Goal: Task Accomplishment & Management: Manage account settings

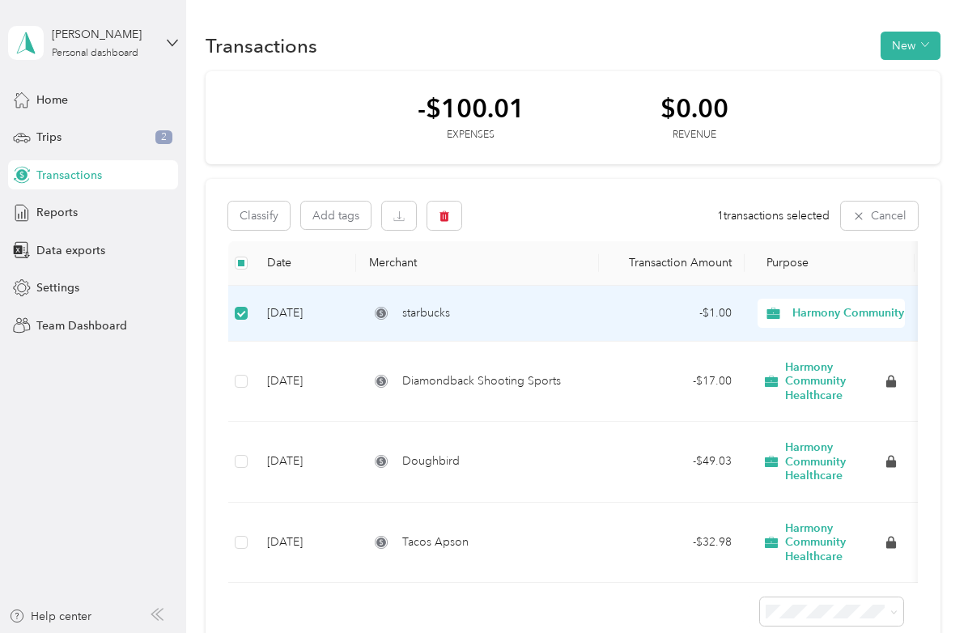
click at [154, 47] on div "[PERSON_NAME] Personal dashboard" at bounding box center [93, 43] width 170 height 57
click at [81, 140] on div "Team dashboard Personal dashboard Log out" at bounding box center [178, 170] width 318 height 102
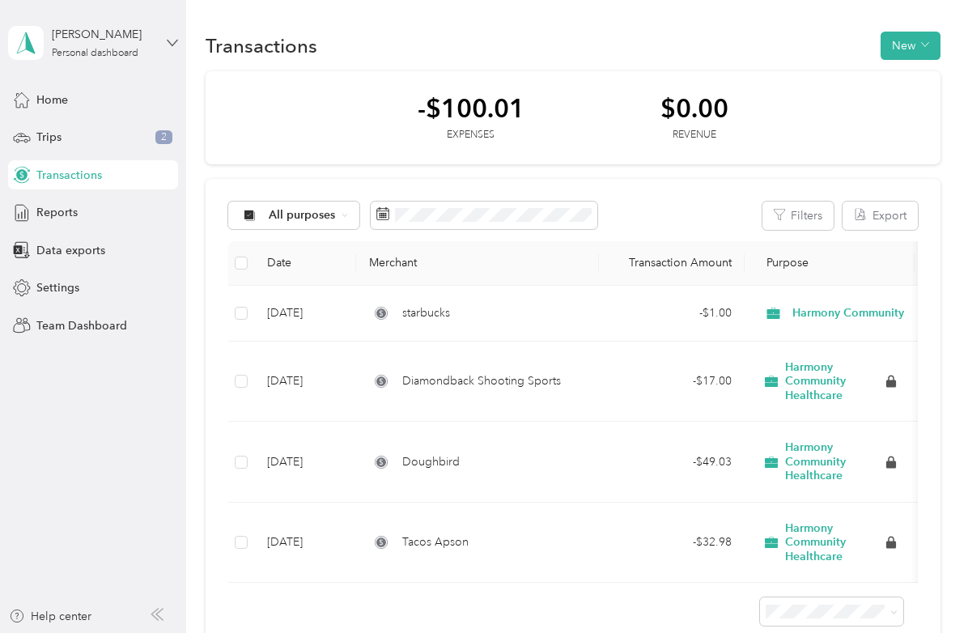
click at [176, 45] on icon at bounding box center [172, 42] width 11 height 11
click at [113, 129] on div "Team dashboard" at bounding box center [178, 133] width 318 height 28
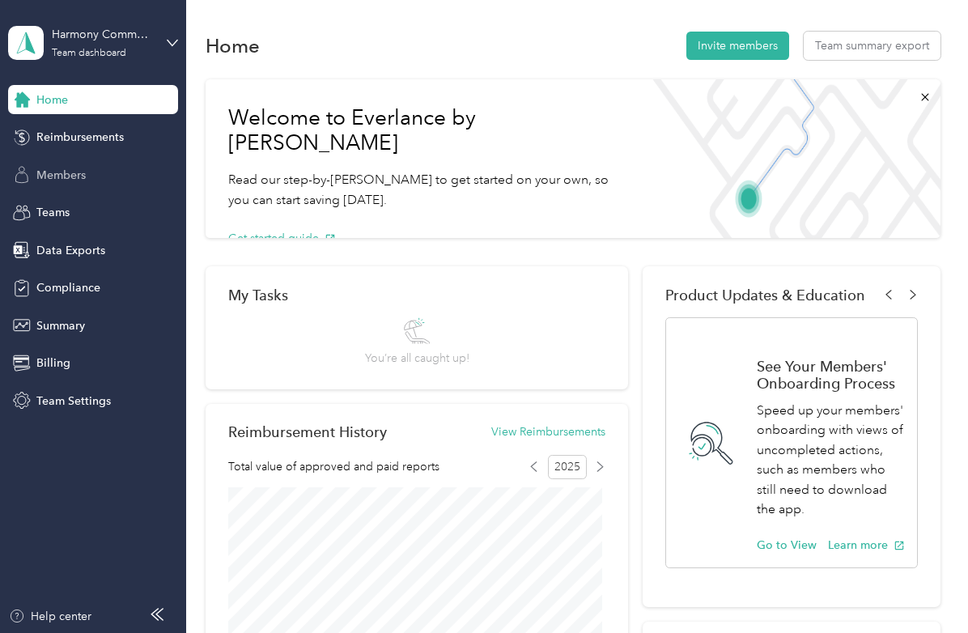
click at [96, 174] on div "Members" at bounding box center [93, 174] width 170 height 29
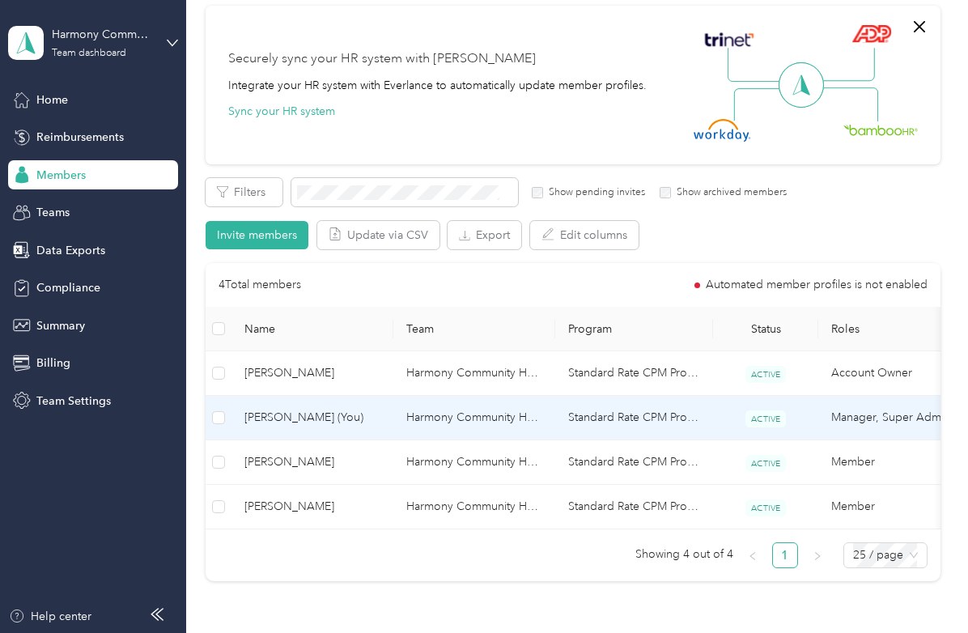
scroll to position [162, 0]
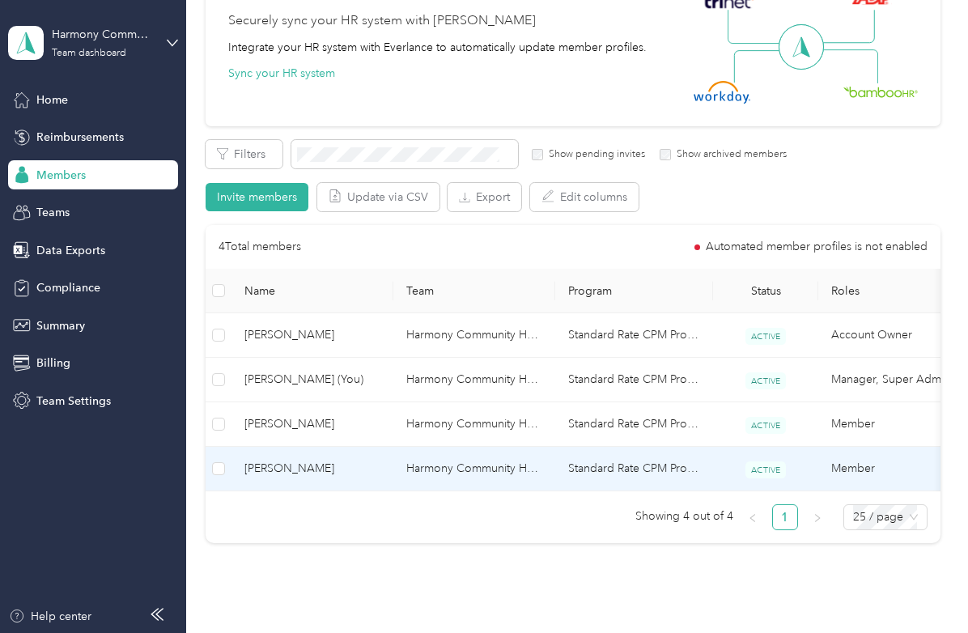
click at [261, 469] on span "[PERSON_NAME]" at bounding box center [312, 469] width 136 height 18
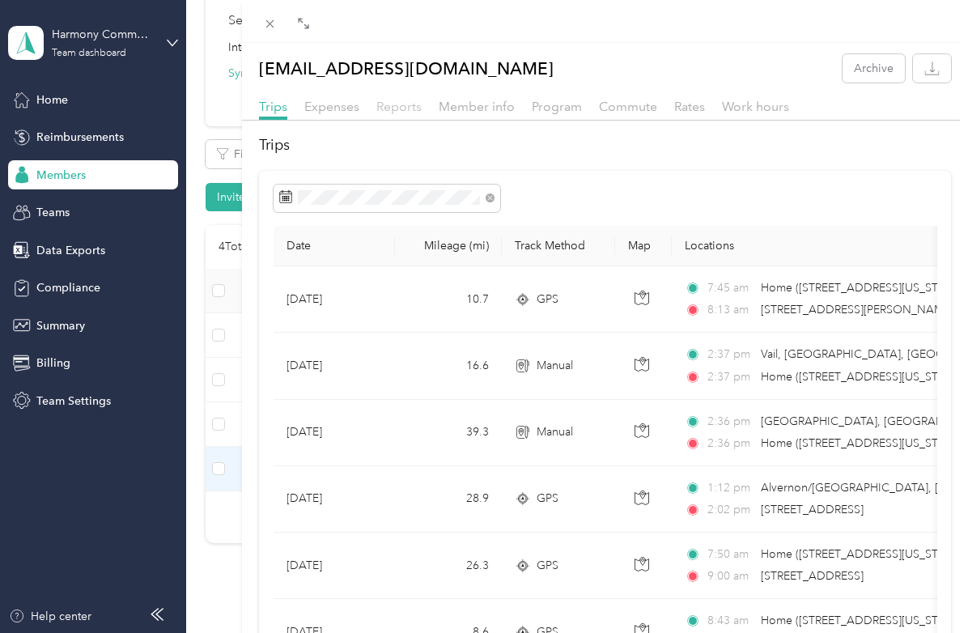
click at [389, 109] on span "Reports" at bounding box center [398, 106] width 45 height 15
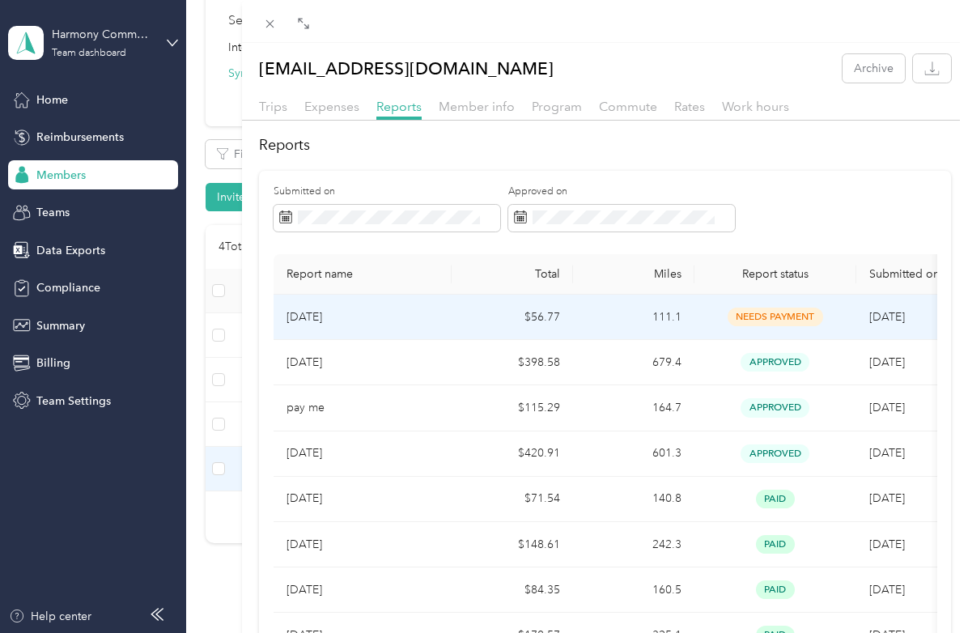
click at [315, 317] on p "[DATE]" at bounding box center [363, 317] width 152 height 18
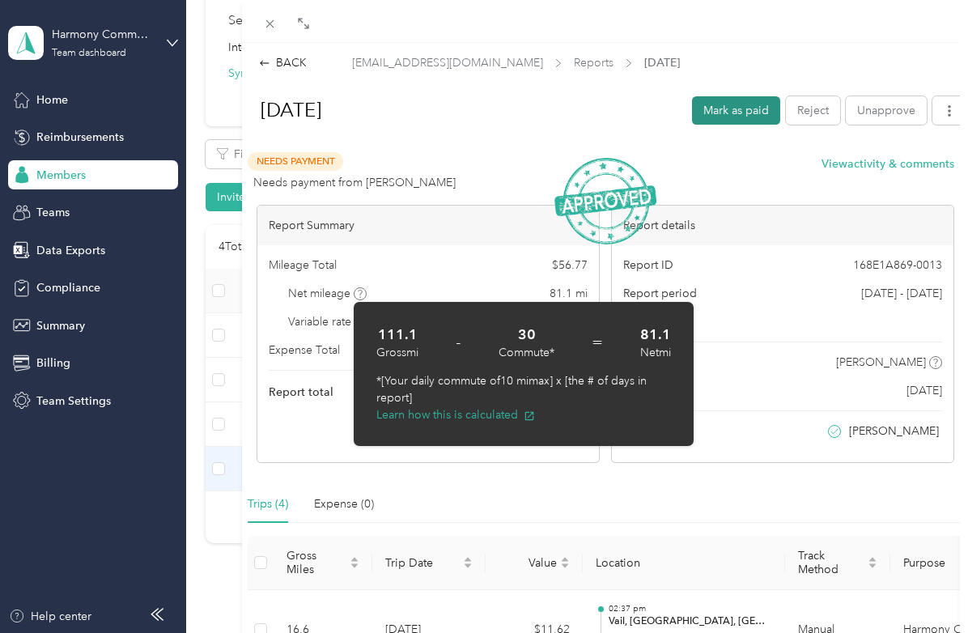
click at [729, 117] on button "Mark as paid" at bounding box center [736, 110] width 88 height 28
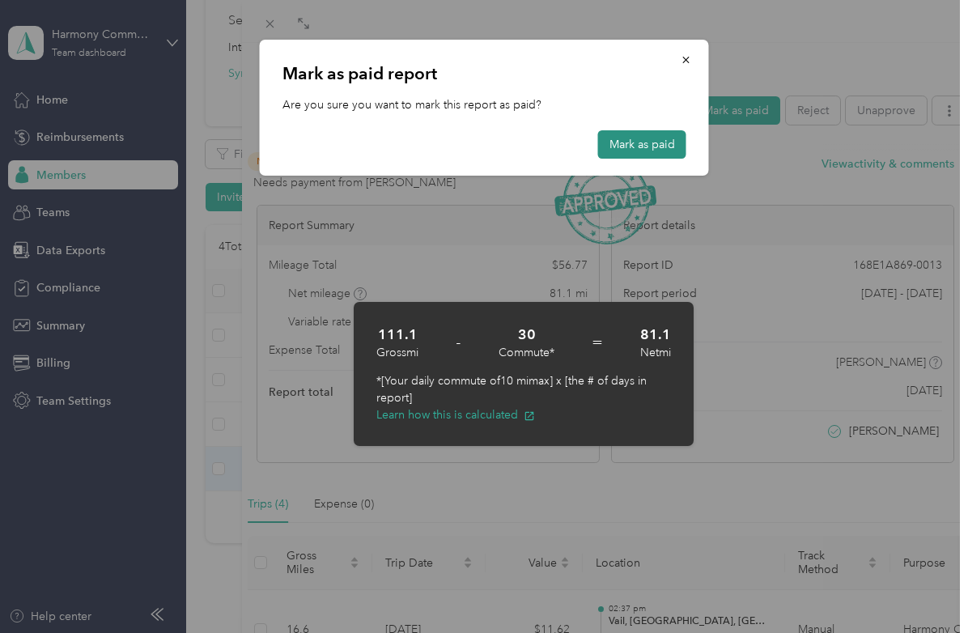
click at [632, 141] on button "Mark as paid" at bounding box center [642, 144] width 88 height 28
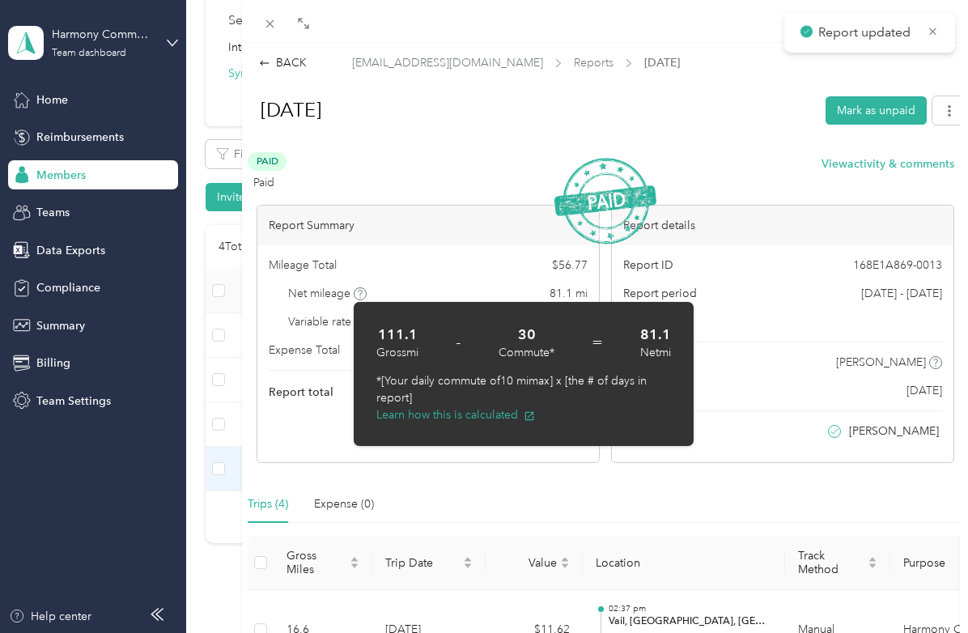
click at [73, 169] on div "BACK [EMAIL_ADDRESS][DOMAIN_NAME] Reports [DATE] [DATE] Mark as unpaid Paid Pai…" at bounding box center [484, 316] width 968 height 633
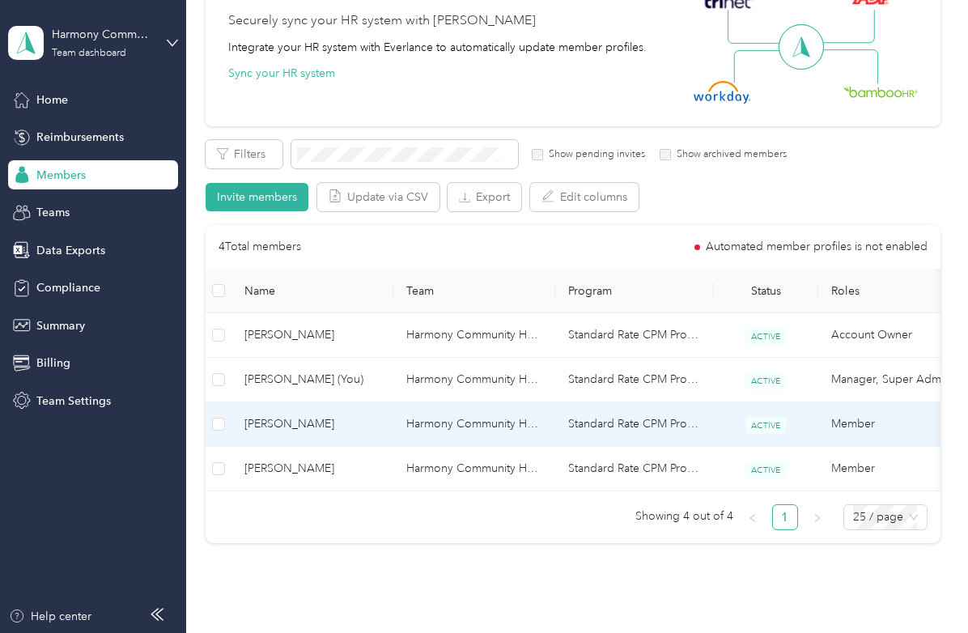
click at [307, 420] on span "[PERSON_NAME]" at bounding box center [312, 424] width 136 height 18
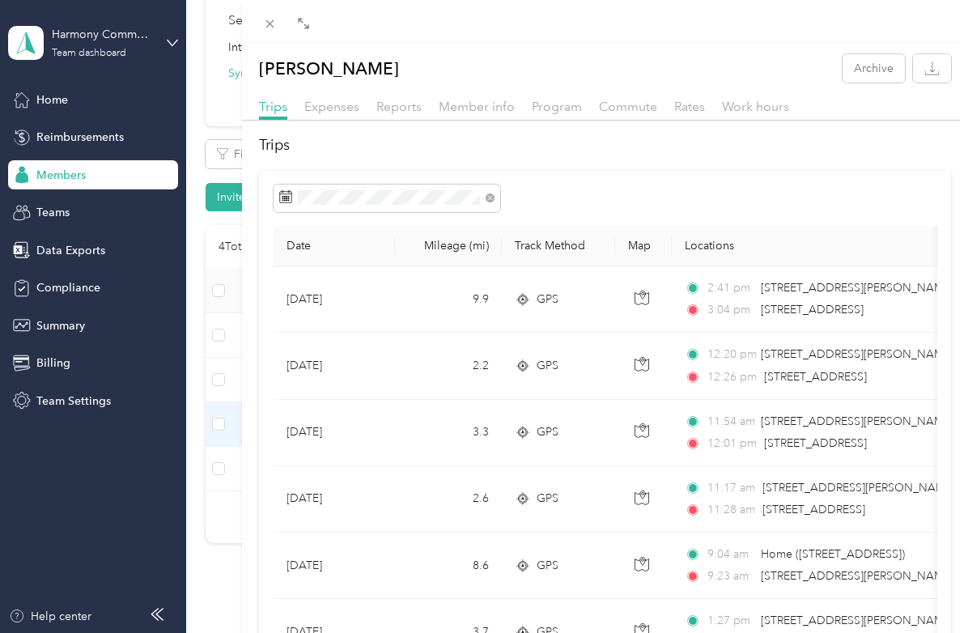
click at [375, 107] on div "Trips Expenses Reports Member info Program Commute Rates Work hours" at bounding box center [605, 108] width 726 height 23
click at [392, 108] on span "Reports" at bounding box center [398, 106] width 45 height 15
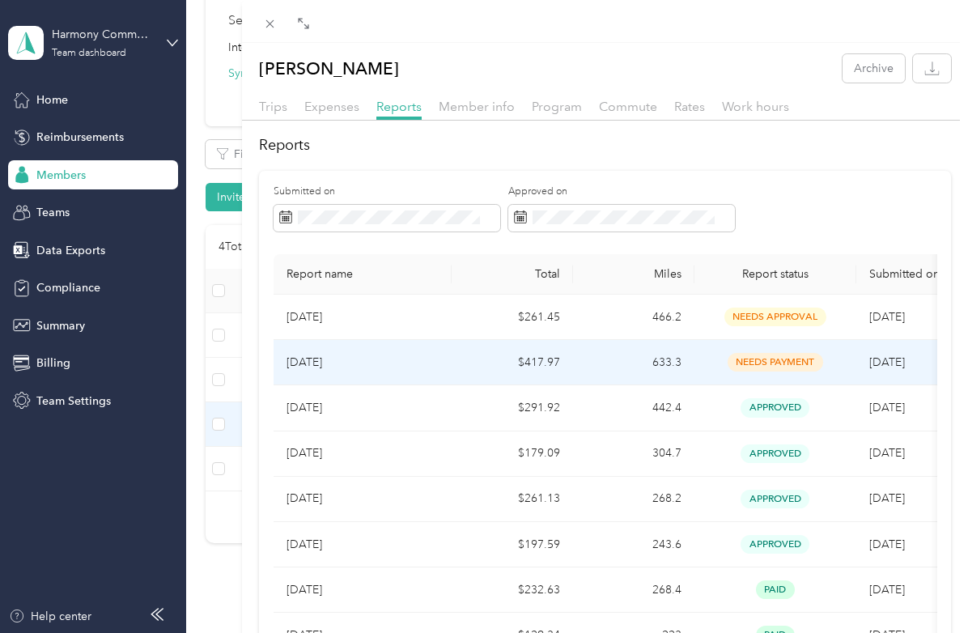
click at [319, 363] on p "[DATE]" at bounding box center [363, 363] width 152 height 18
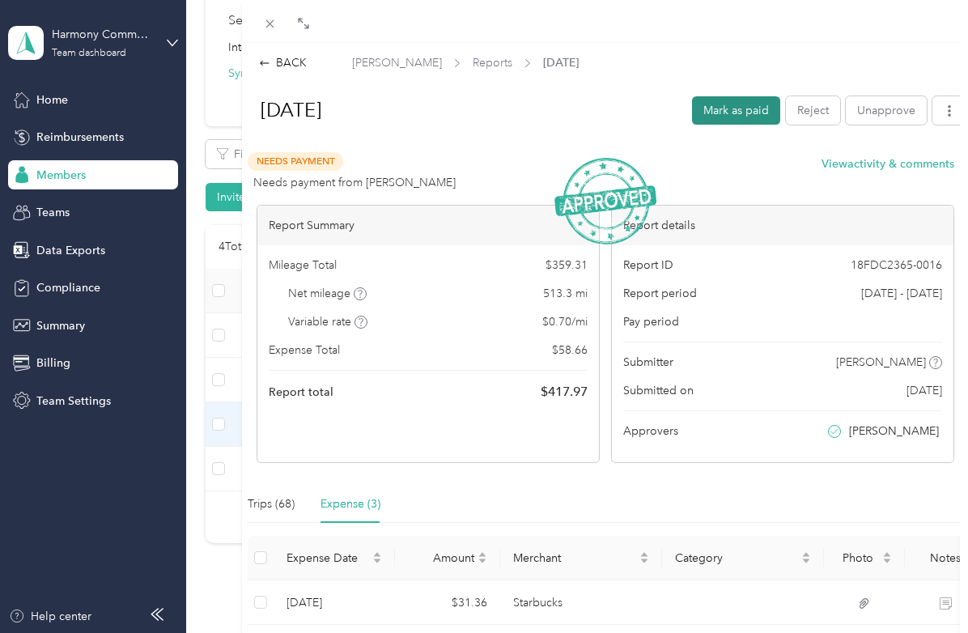
click at [706, 105] on button "Mark as paid" at bounding box center [736, 110] width 88 height 28
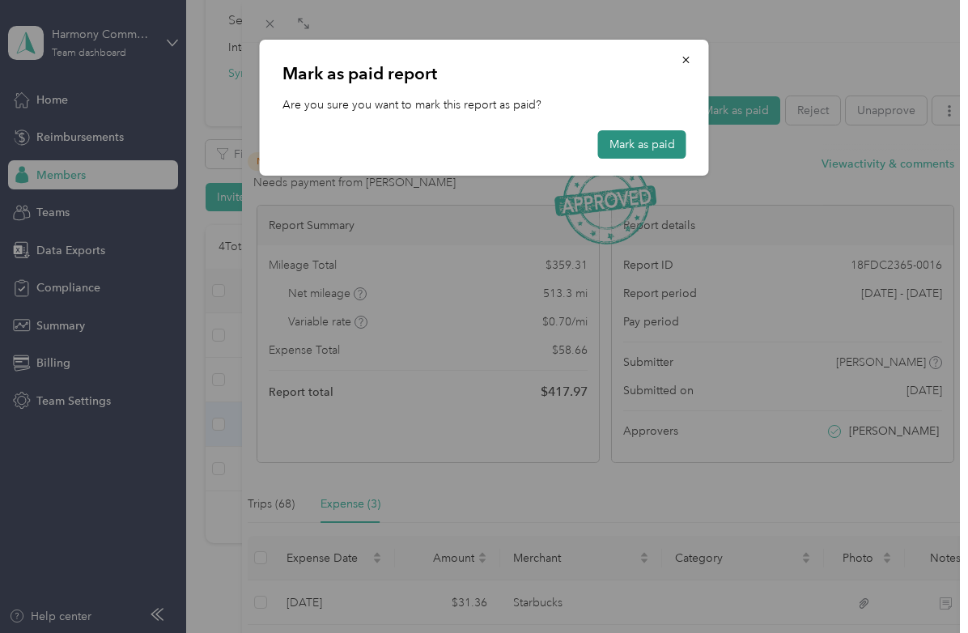
click at [664, 137] on button "Mark as paid" at bounding box center [642, 144] width 88 height 28
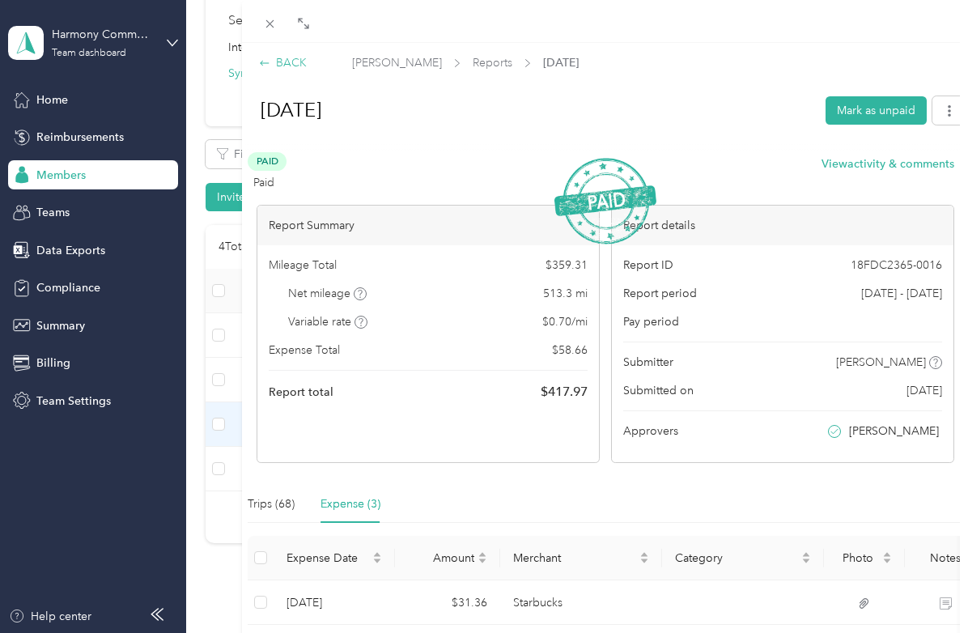
click at [287, 60] on div "BACK" at bounding box center [283, 62] width 48 height 17
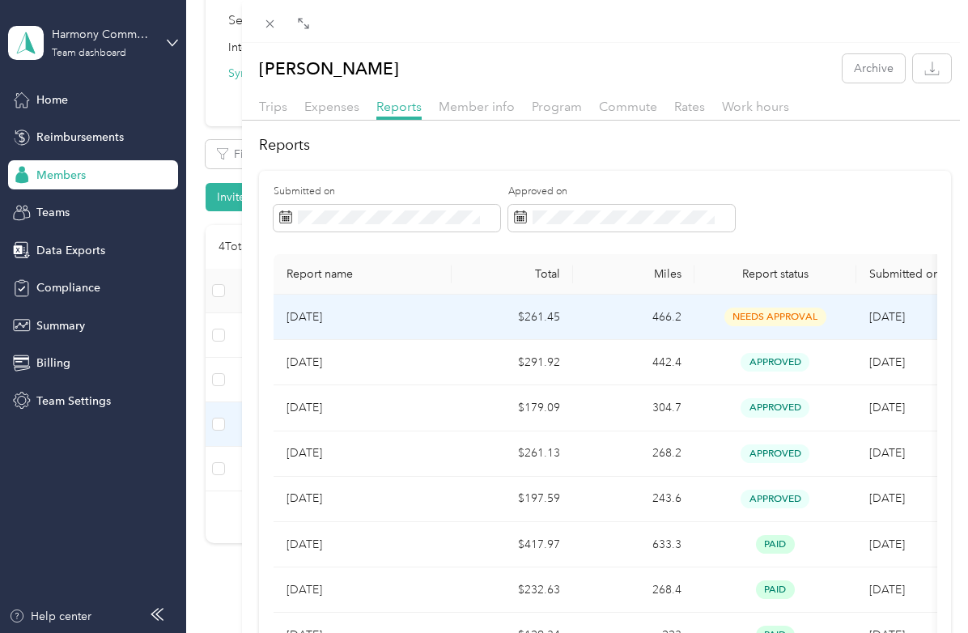
click at [326, 326] on td "[DATE]" at bounding box center [363, 317] width 178 height 45
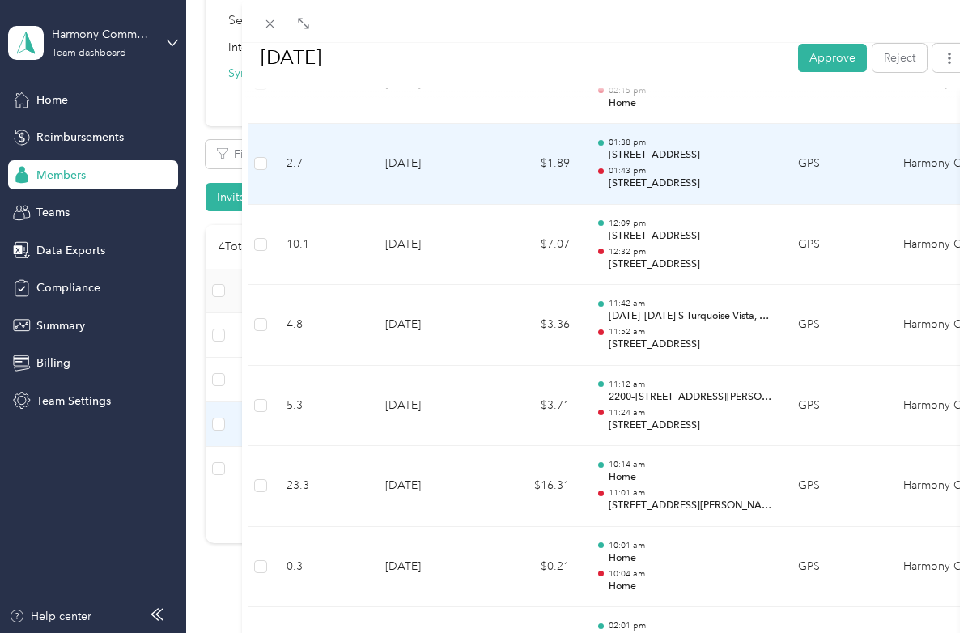
scroll to position [1839, 0]
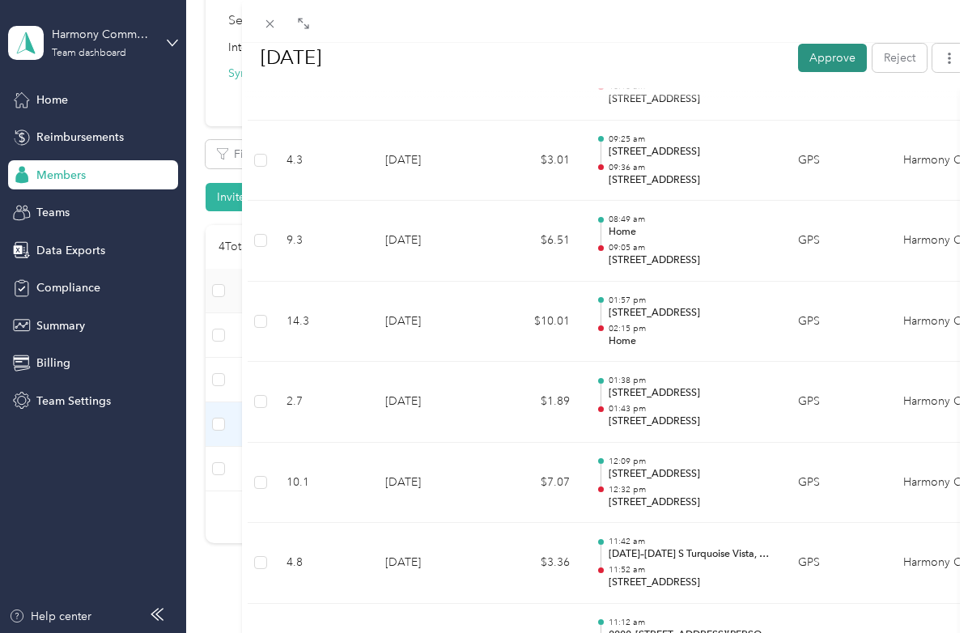
click at [817, 62] on button "Approve" at bounding box center [832, 57] width 69 height 28
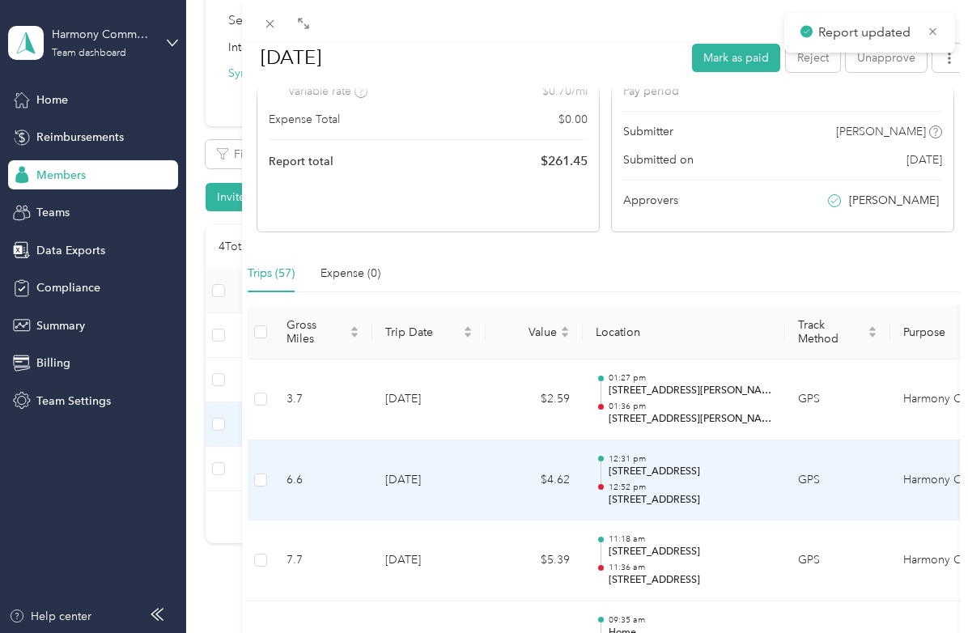
scroll to position [0, 0]
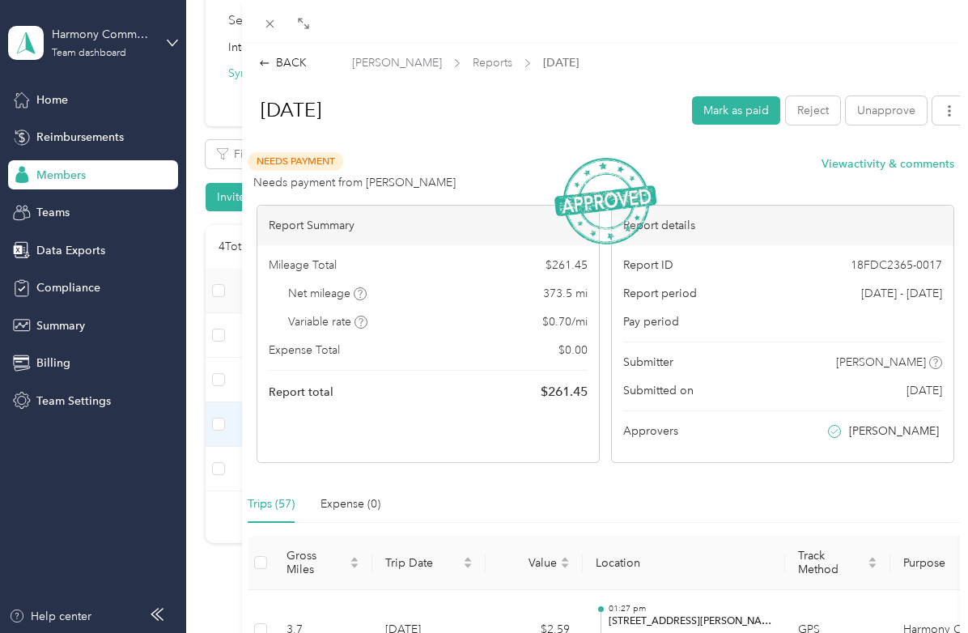
click at [136, 572] on div "BACK [PERSON_NAME] Reports [DATE] [DATE] Mark as paid Reject Unapprove Needs Pa…" at bounding box center [484, 316] width 968 height 633
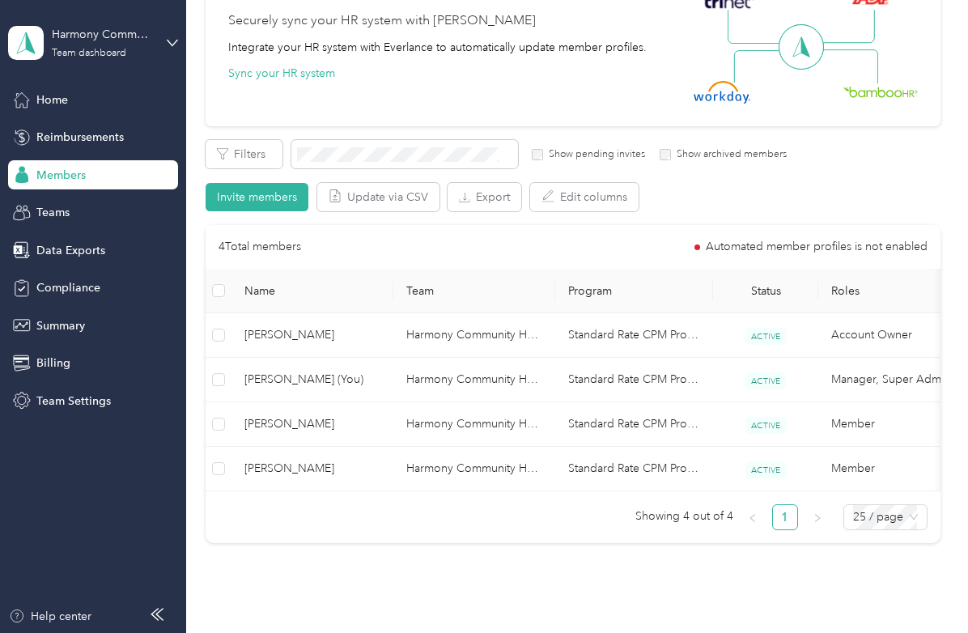
click at [166, 45] on div "Harmony Community Healthcare Team dashboard" at bounding box center [93, 43] width 170 height 57
click at [111, 170] on div "Personal dashboard" at bounding box center [178, 166] width 318 height 28
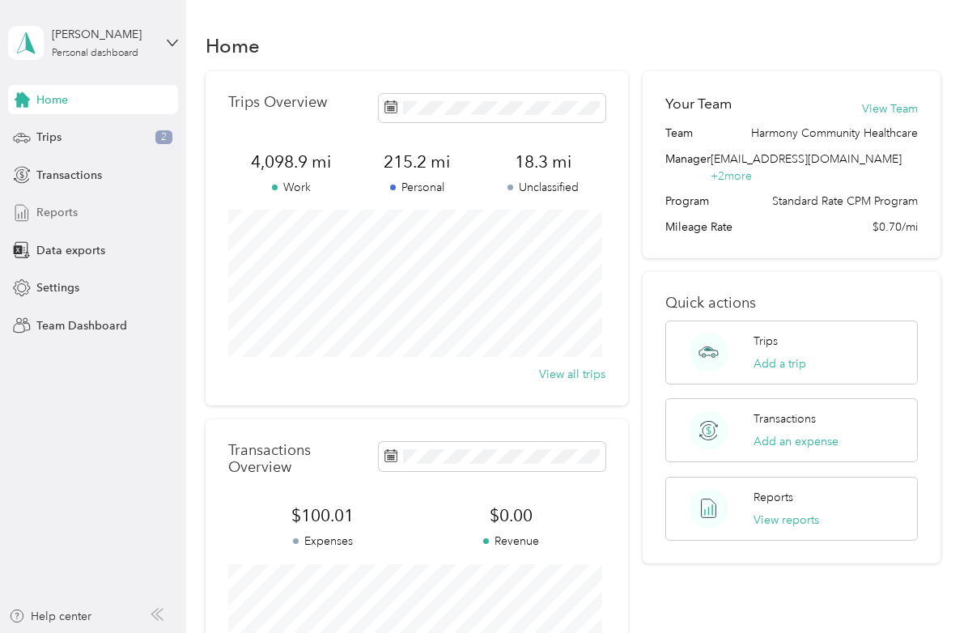
click at [77, 216] on div "Reports" at bounding box center [93, 212] width 170 height 29
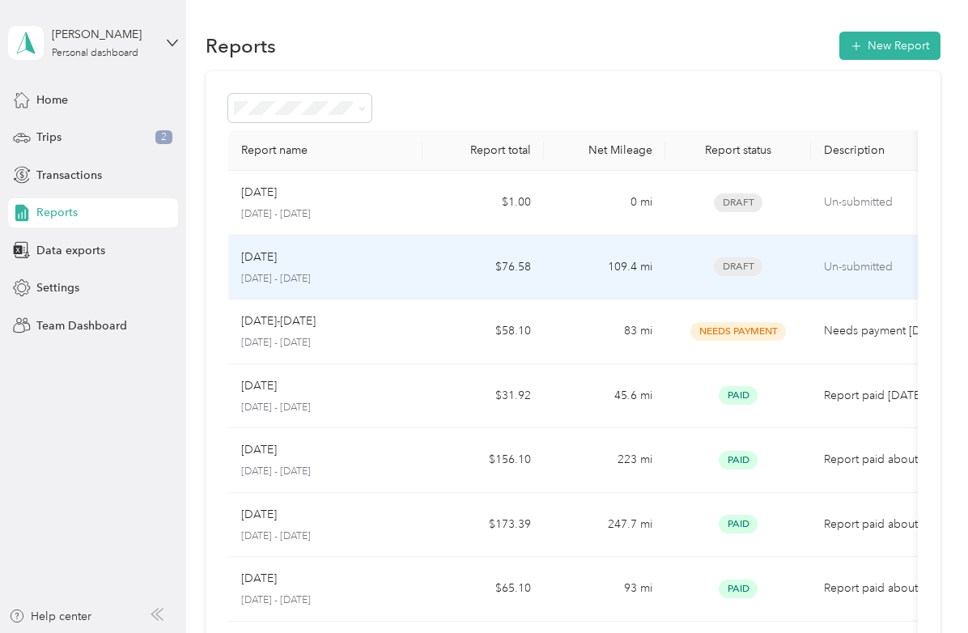
click at [389, 276] on p "[DATE] - [DATE]" at bounding box center [325, 279] width 168 height 15
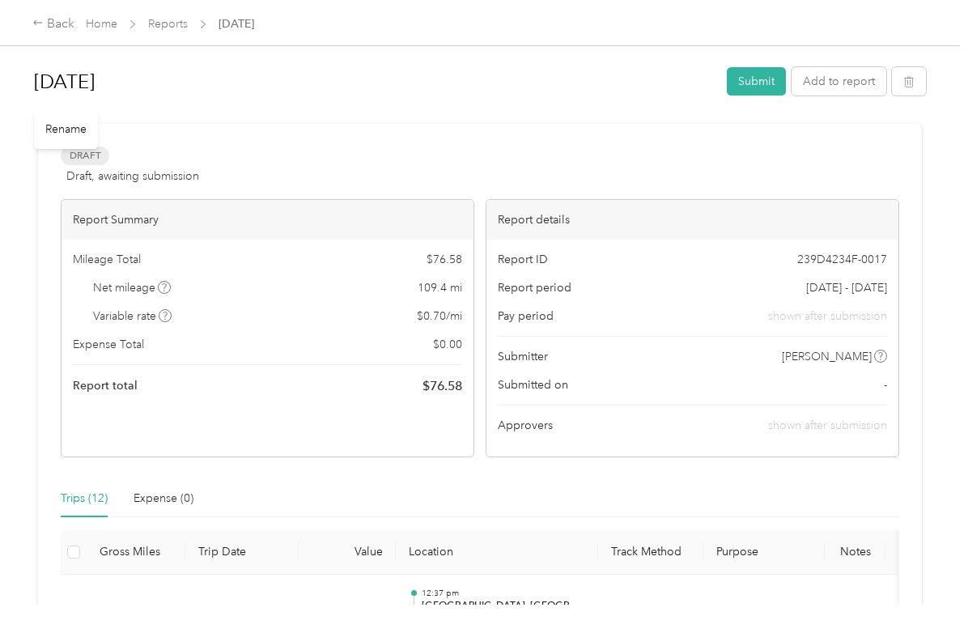
click at [104, 84] on h1 "[DATE]" at bounding box center [375, 81] width 682 height 39
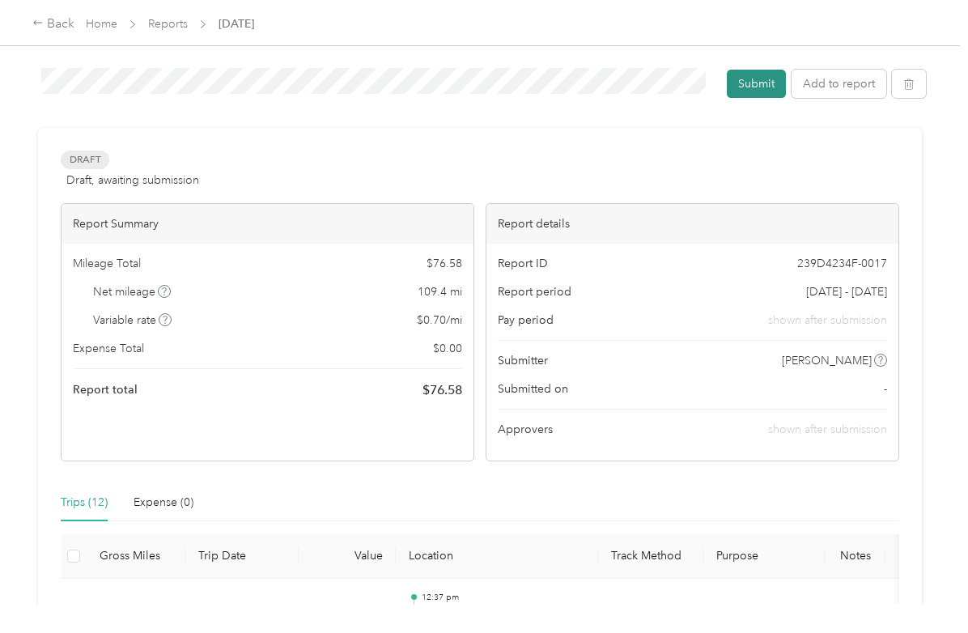
click at [763, 87] on button "Submit" at bounding box center [756, 84] width 59 height 28
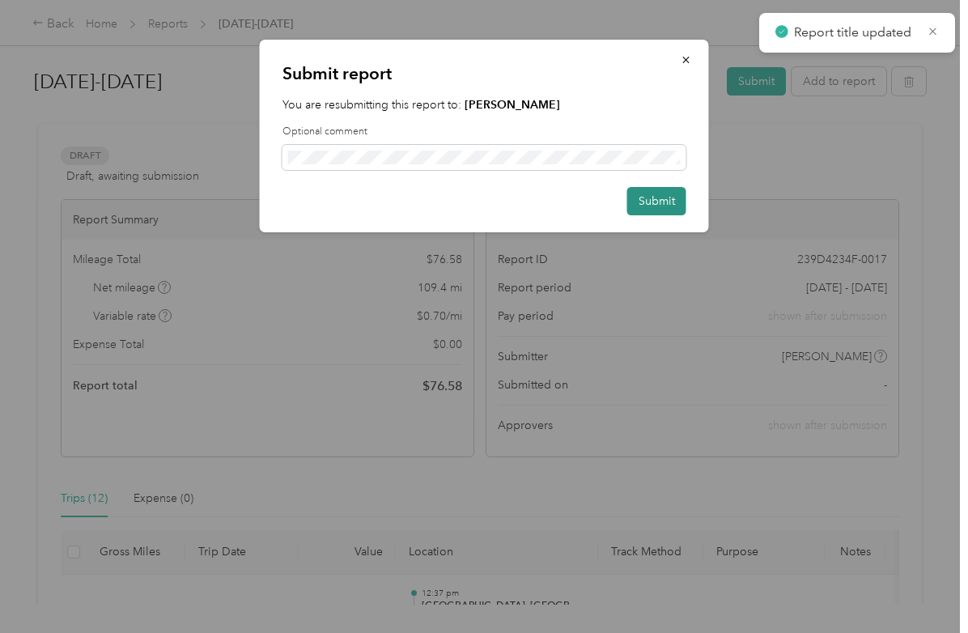
click at [674, 206] on button "Submit" at bounding box center [656, 201] width 59 height 28
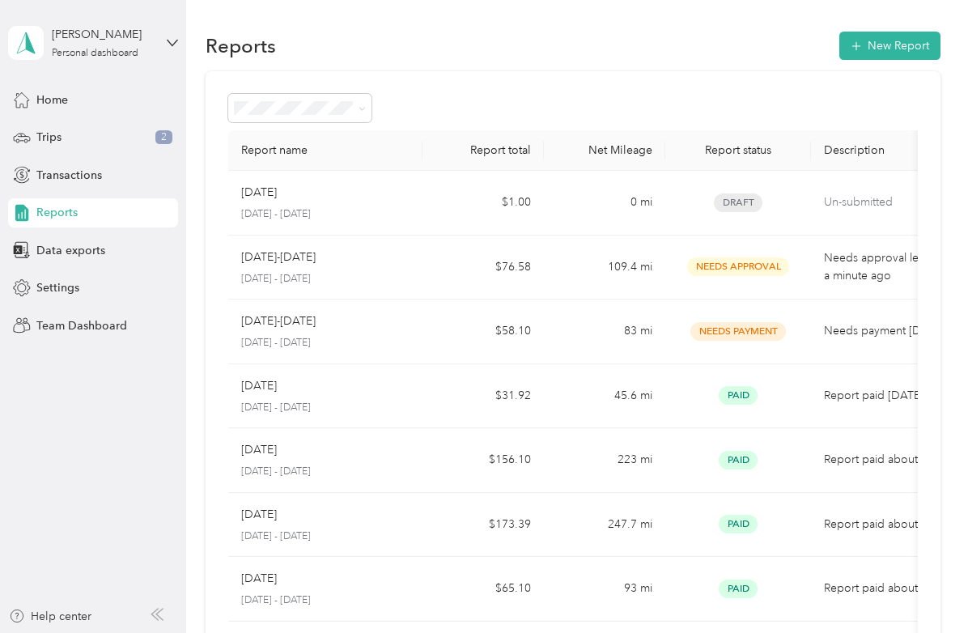
click at [164, 46] on div "[PERSON_NAME] Personal dashboard" at bounding box center [93, 43] width 170 height 57
click at [99, 138] on div "Team dashboard" at bounding box center [178, 128] width 318 height 28
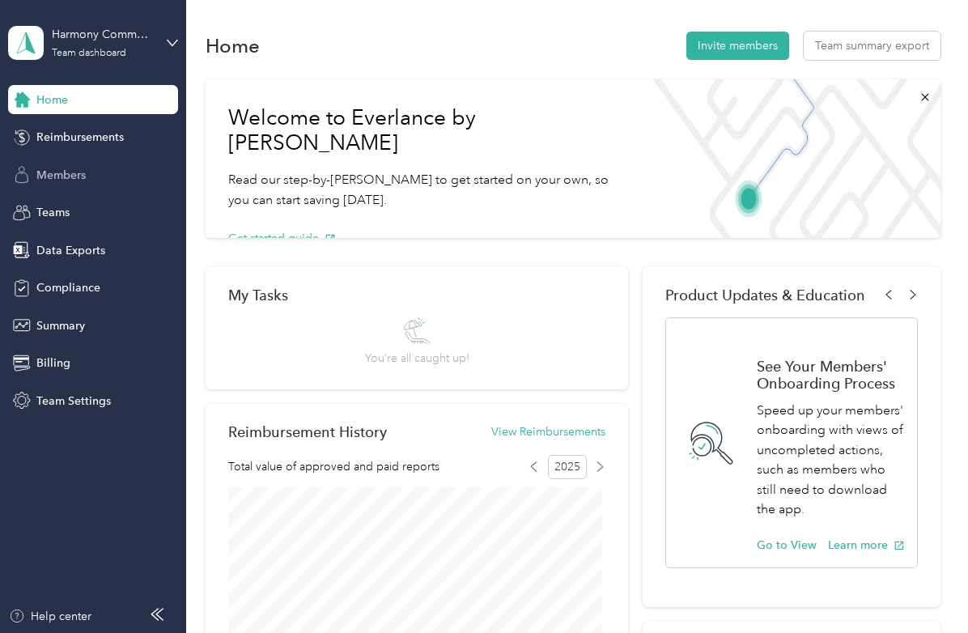
click at [83, 175] on span "Members" at bounding box center [60, 175] width 49 height 17
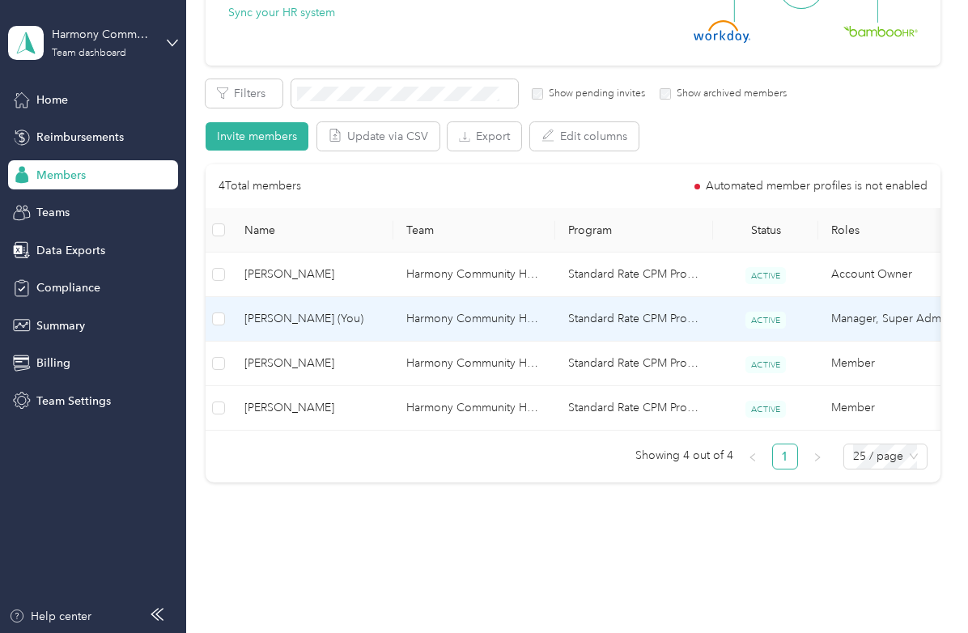
scroll to position [243, 0]
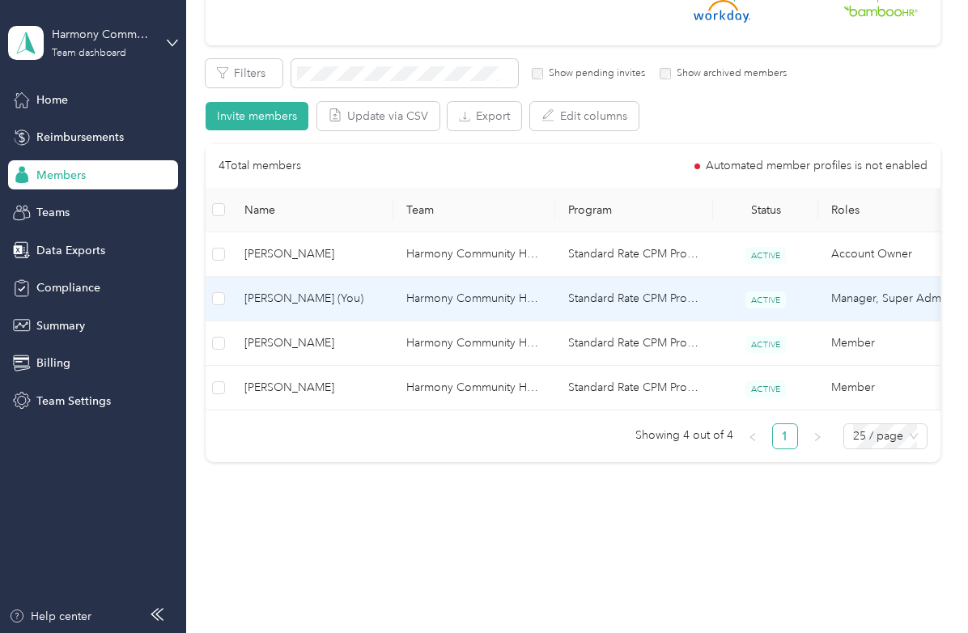
click at [303, 302] on span "[PERSON_NAME] (You)" at bounding box center [312, 299] width 136 height 18
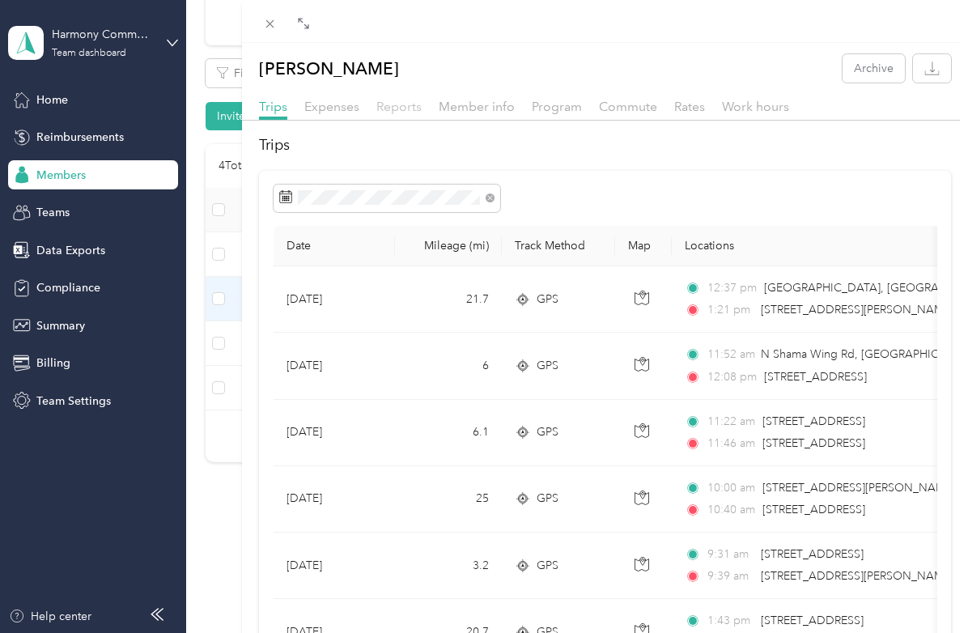
click at [398, 113] on span "Reports" at bounding box center [398, 106] width 45 height 15
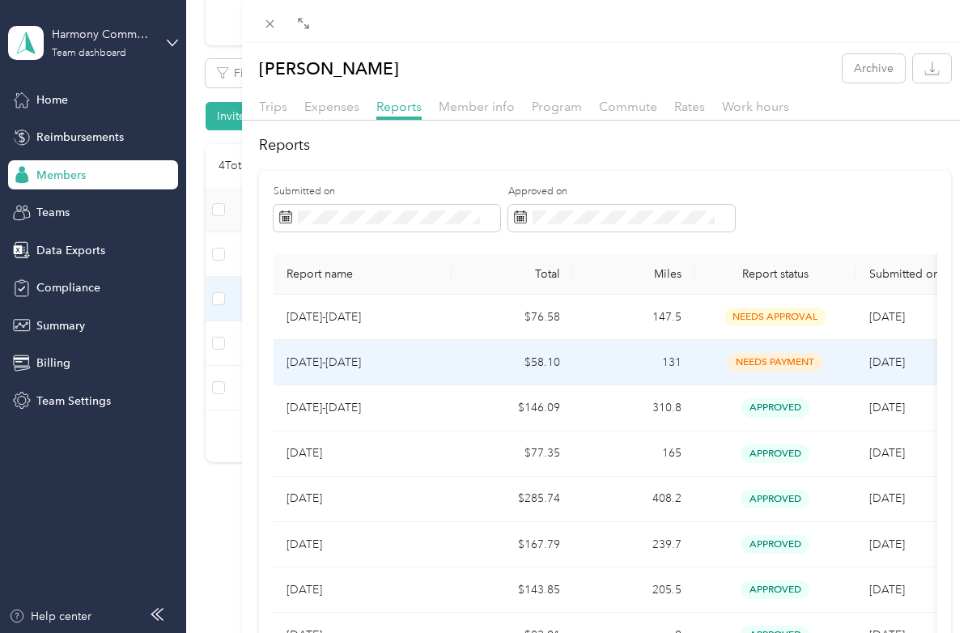
click at [406, 356] on p "[DATE]-[DATE]" at bounding box center [363, 363] width 152 height 18
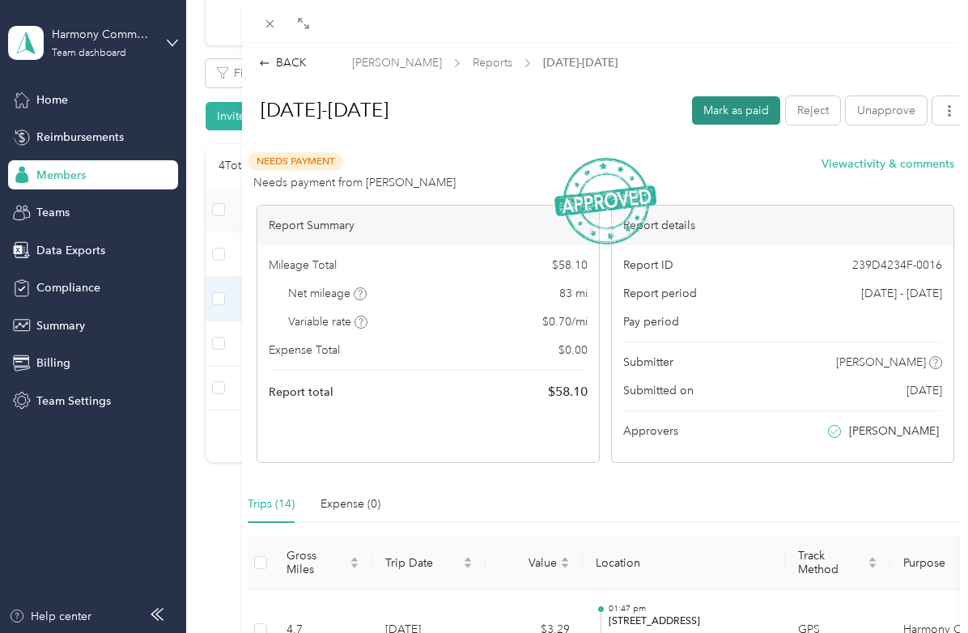
click at [730, 116] on button "Mark as paid" at bounding box center [736, 110] width 88 height 28
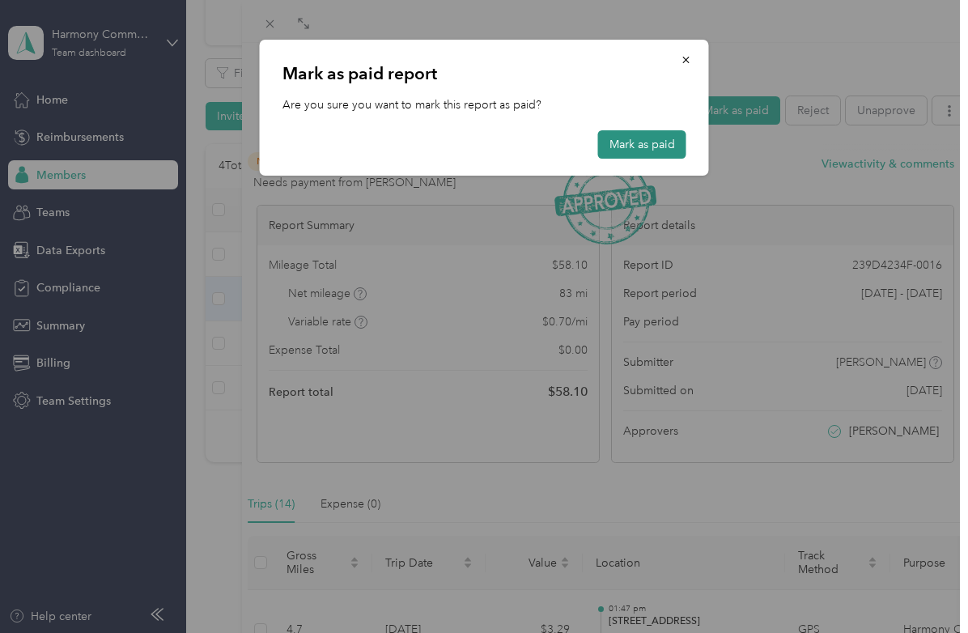
click at [636, 138] on button "Mark as paid" at bounding box center [642, 144] width 88 height 28
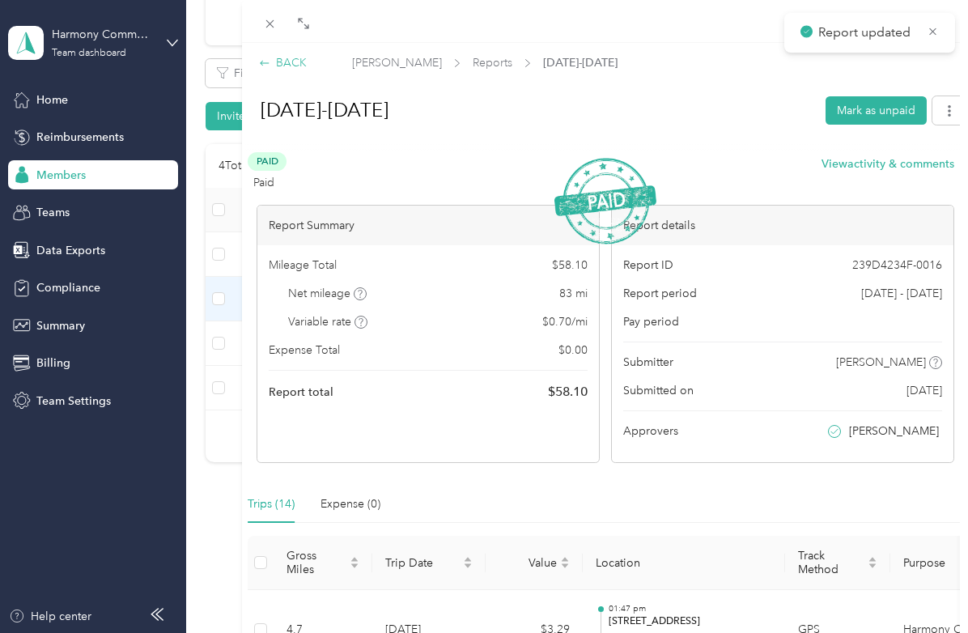
click at [305, 66] on div "BACK" at bounding box center [283, 62] width 48 height 17
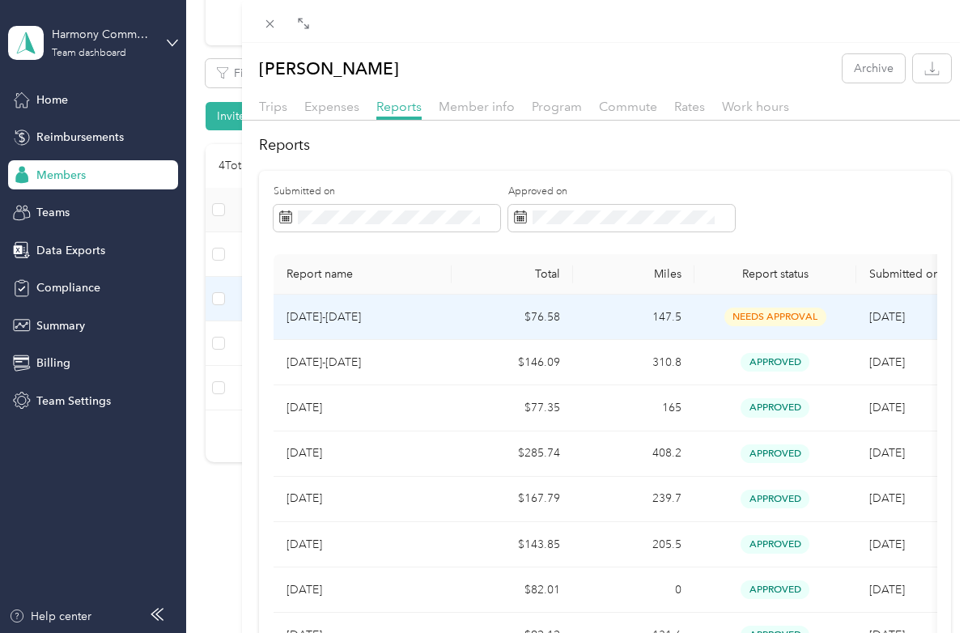
click at [391, 319] on p "[DATE]-[DATE]" at bounding box center [363, 317] width 152 height 18
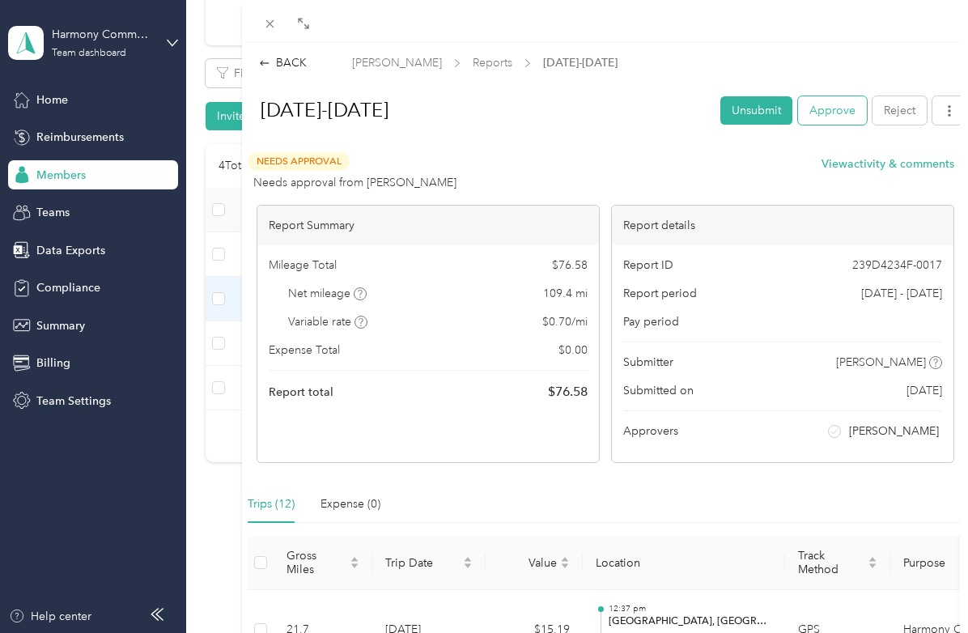
click at [821, 113] on button "Approve" at bounding box center [832, 110] width 69 height 28
